Goal: Task Accomplishment & Management: Manage account settings

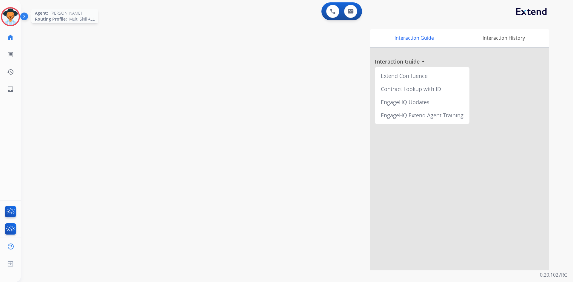
click at [7, 20] on img at bounding box center [10, 16] width 17 height 17
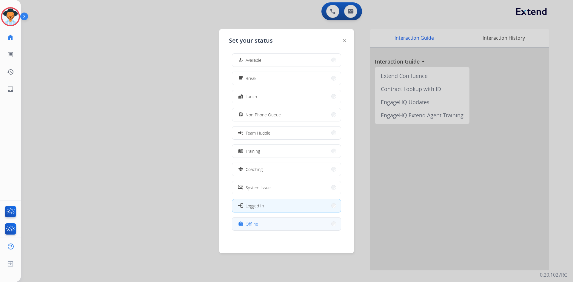
scroll to position [2, 0]
click at [274, 222] on button "work_off Offline" at bounding box center [286, 223] width 109 height 13
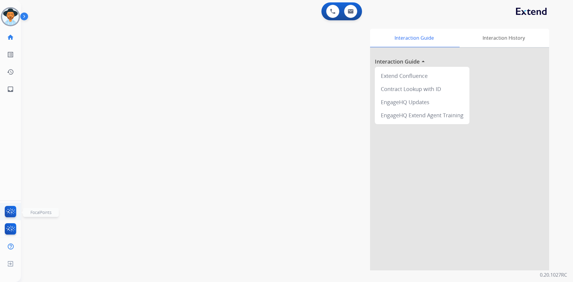
click at [13, 211] on img at bounding box center [11, 213] width 14 height 14
